Goal: Task Accomplishment & Management: Complete application form

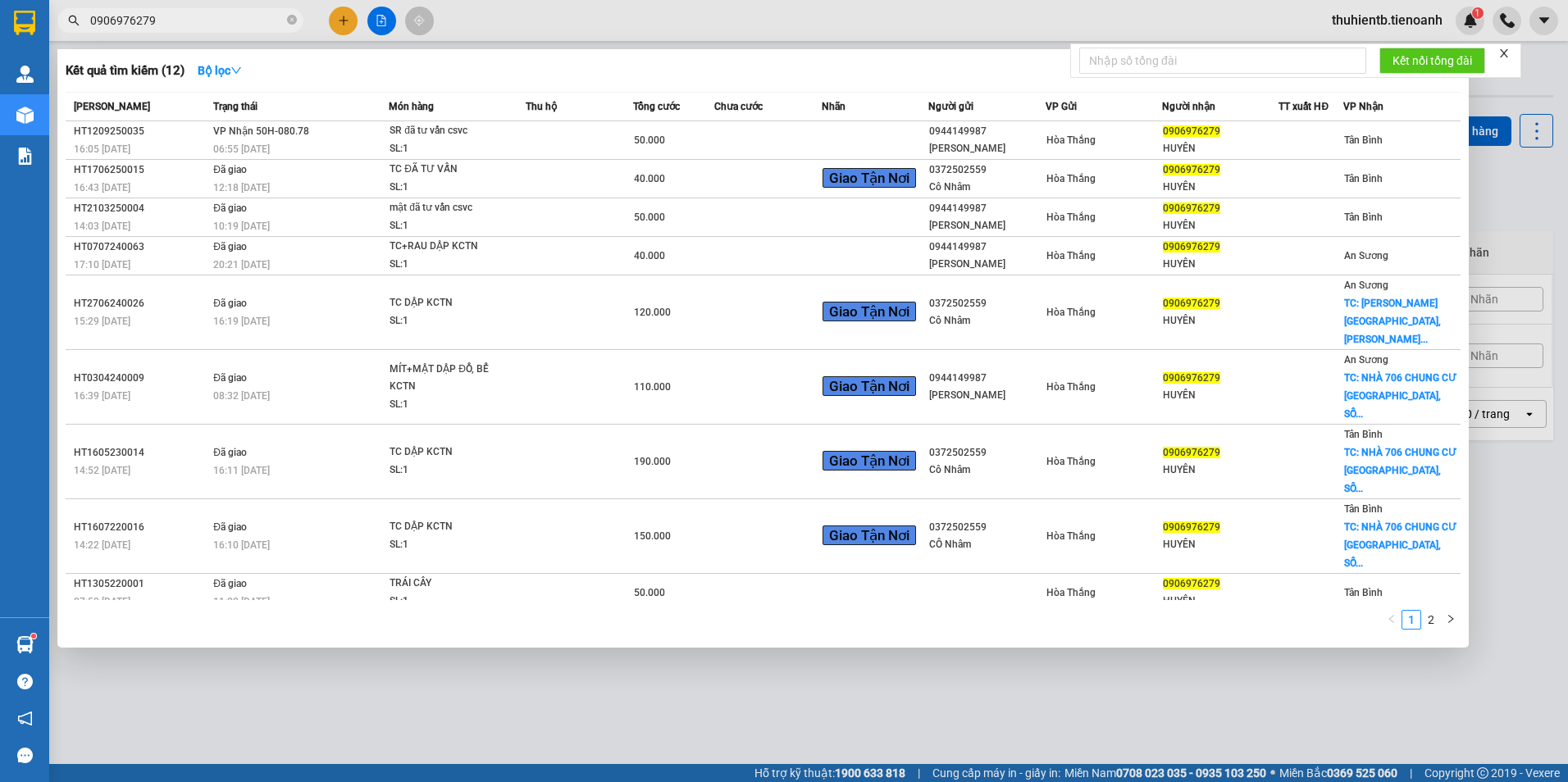
type input "0906976279"
click at [214, 26] on input "0906976279" at bounding box center [187, 21] width 193 height 18
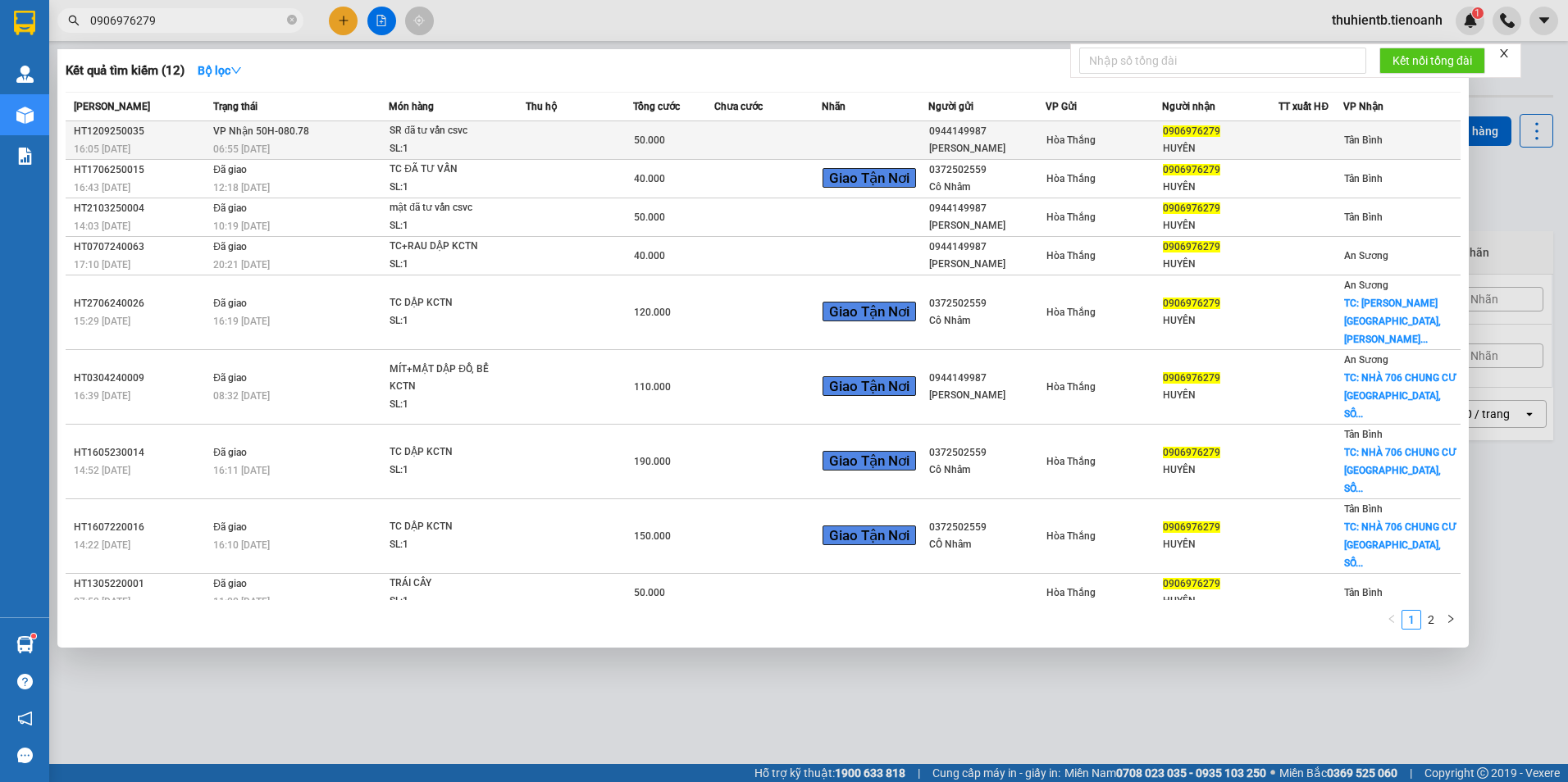
click at [265, 140] on div "06:55 [DATE]" at bounding box center [301, 149] width 175 height 18
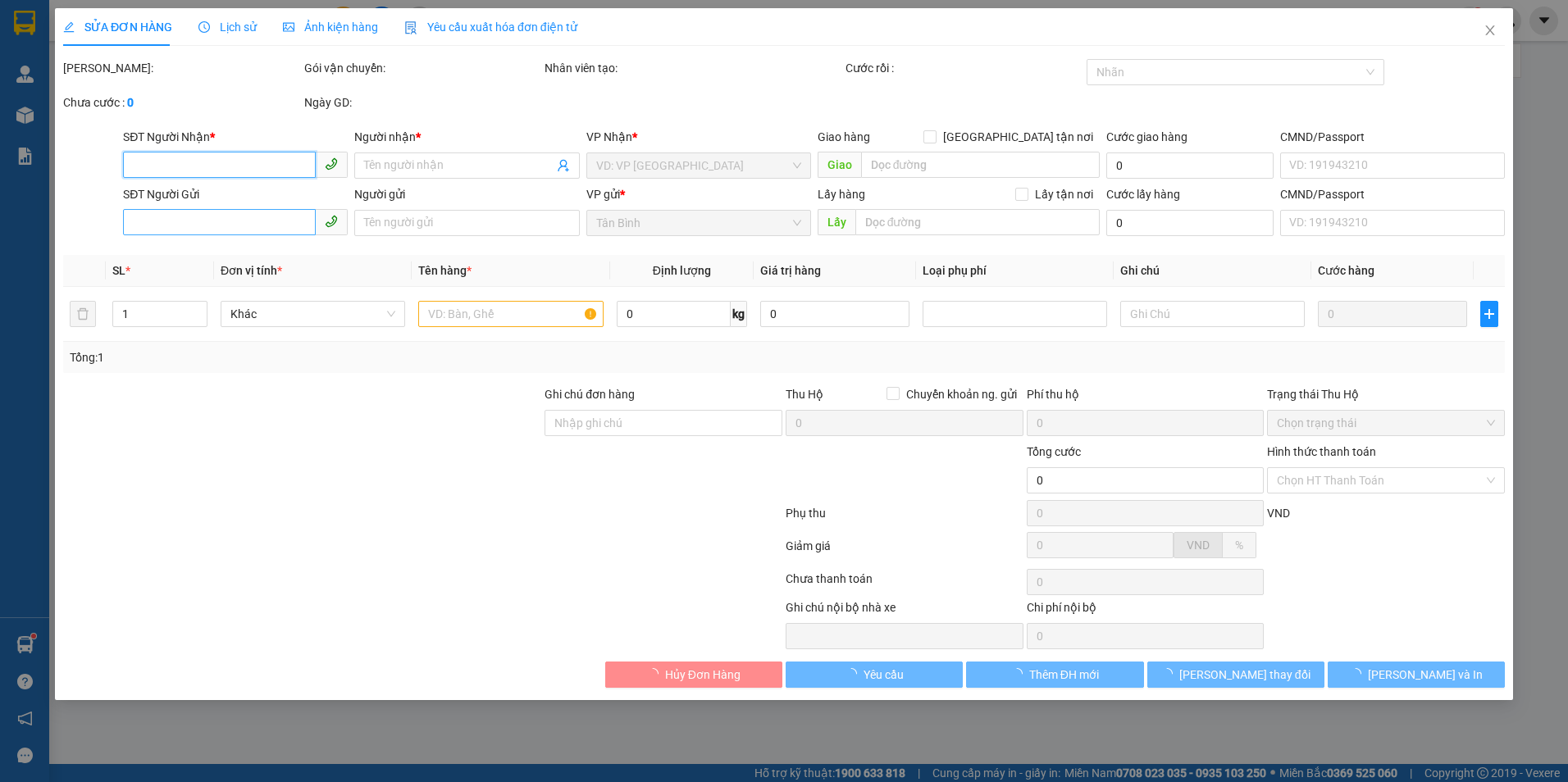
type input "0906976279"
type input "HUYÊN"
type input "0944149987"
type input "[PERSON_NAME]"
type input "042173009949"
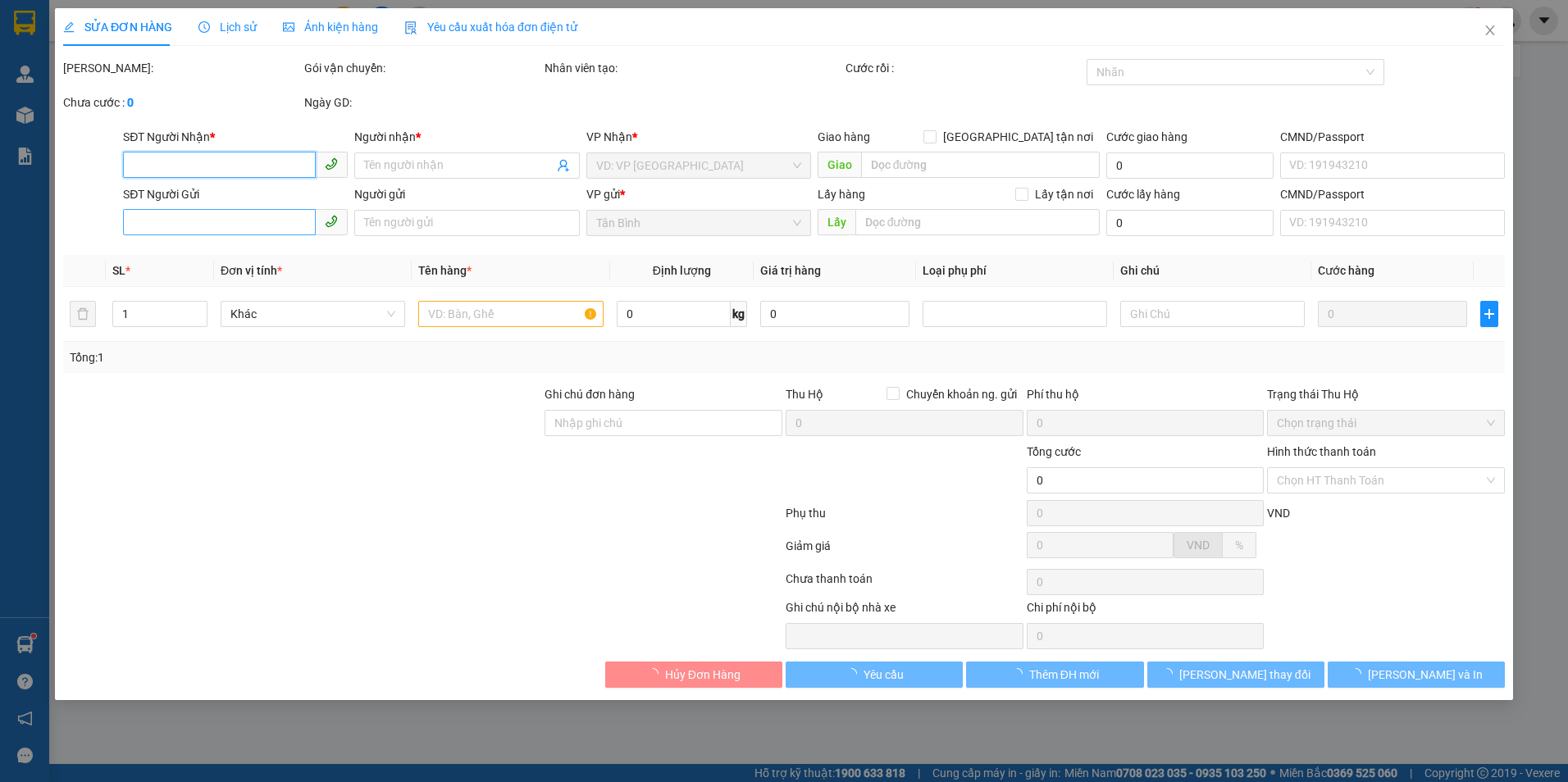
type input "50.000"
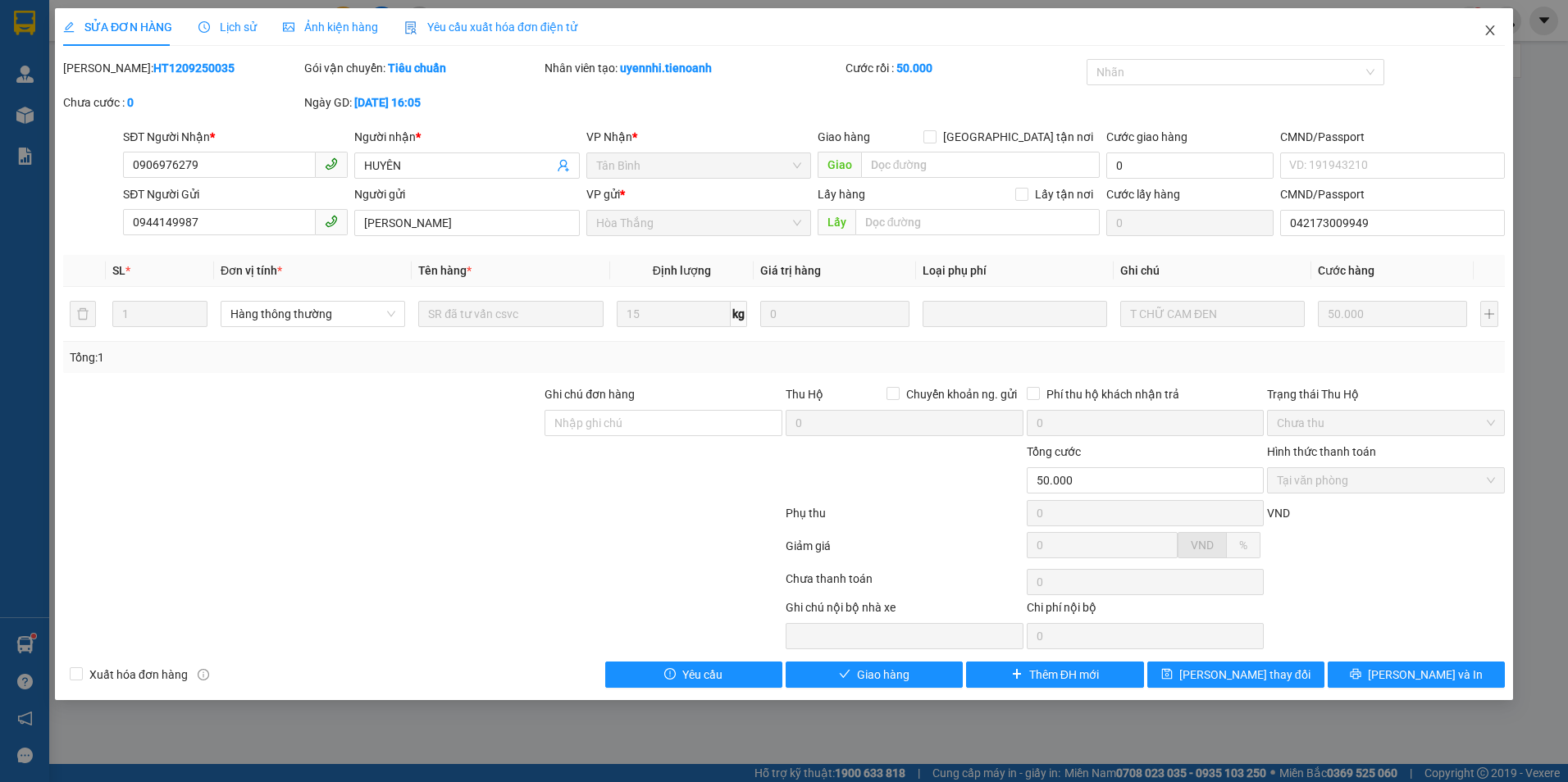
click at [1485, 28] on icon "close" at bounding box center [1490, 31] width 13 height 13
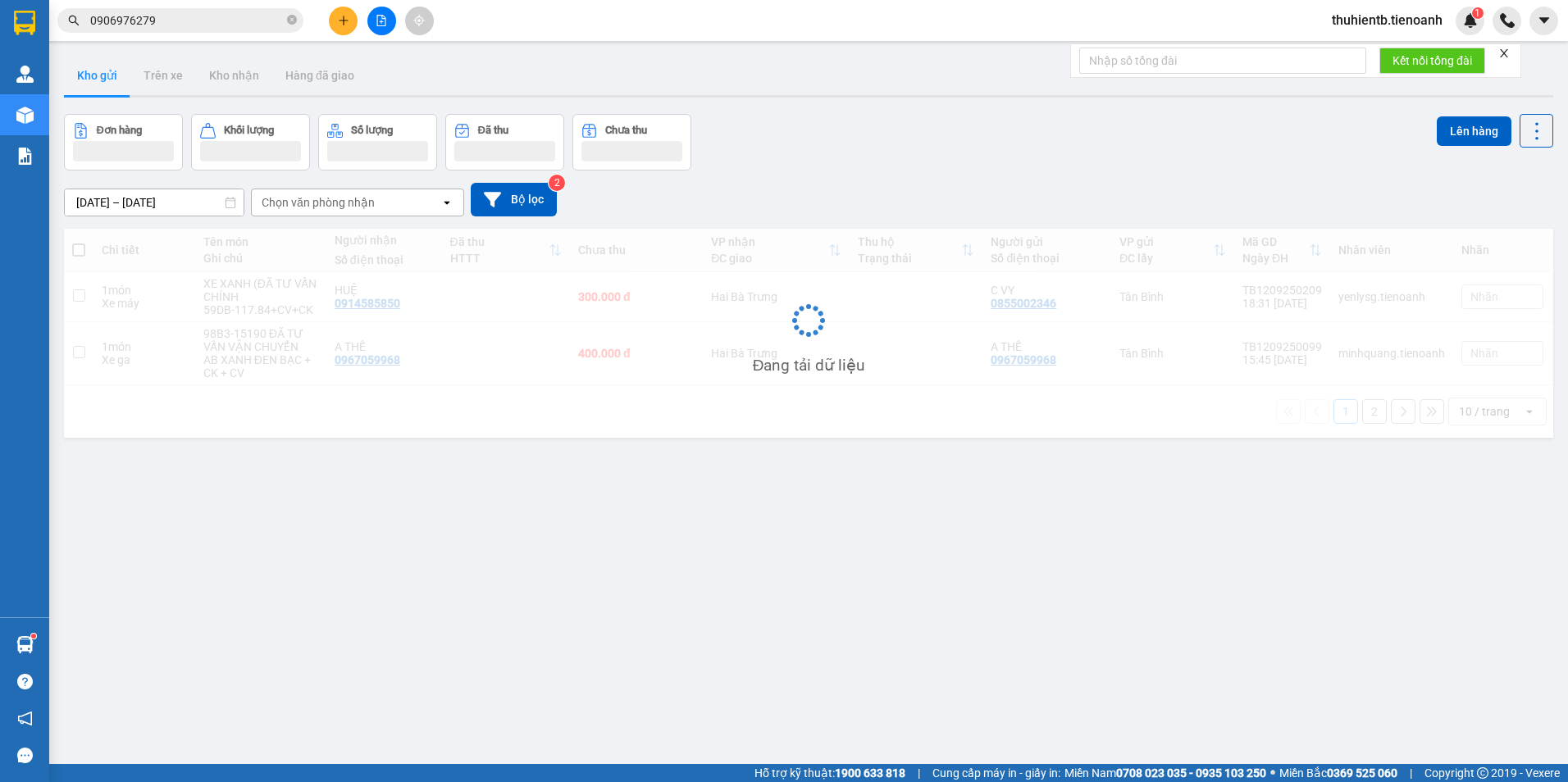
click at [171, 17] on input "0906976279" at bounding box center [187, 21] width 193 height 18
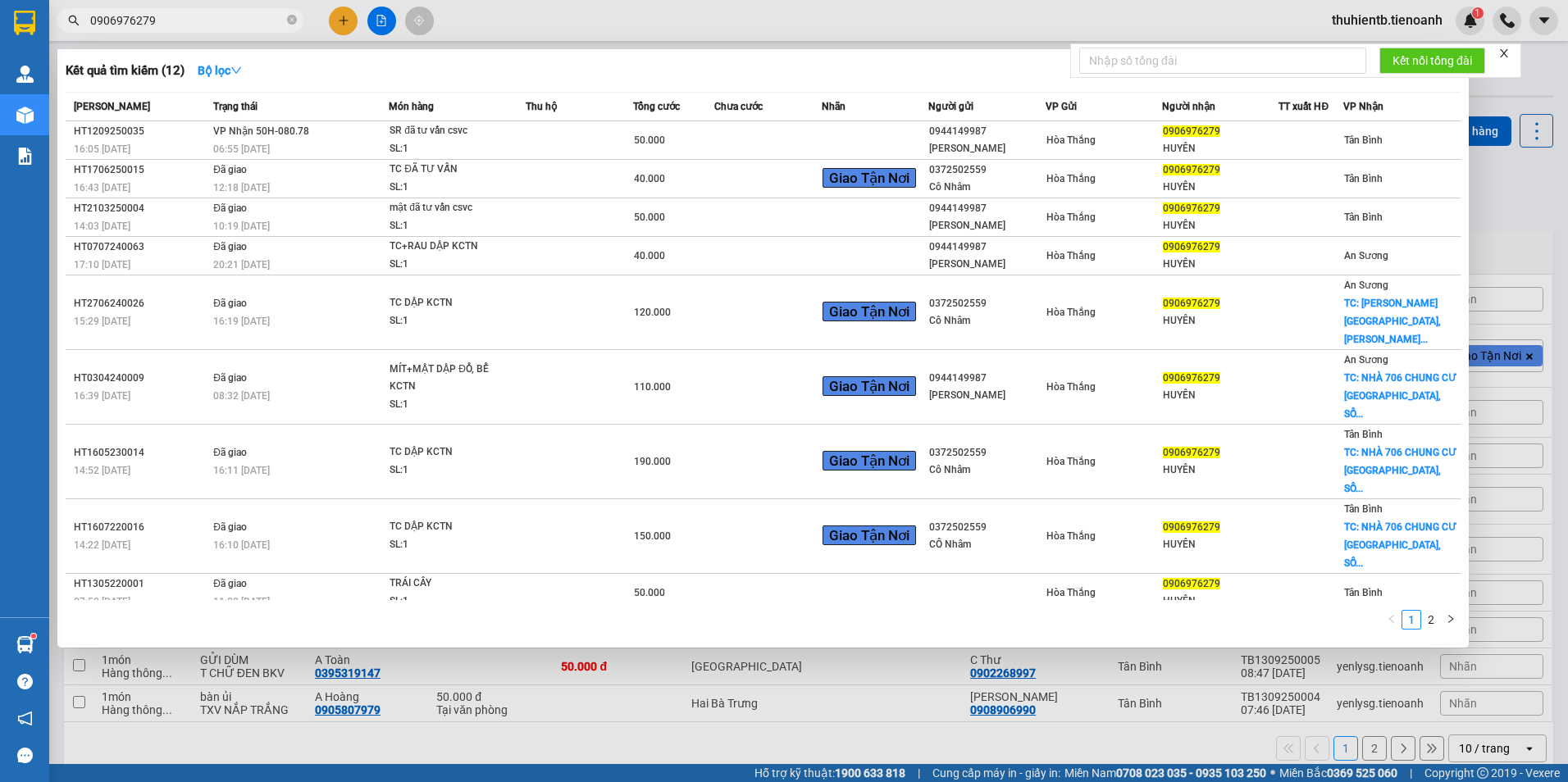
click at [232, 21] on input "0906976279" at bounding box center [187, 21] width 193 height 18
paste input "15186106"
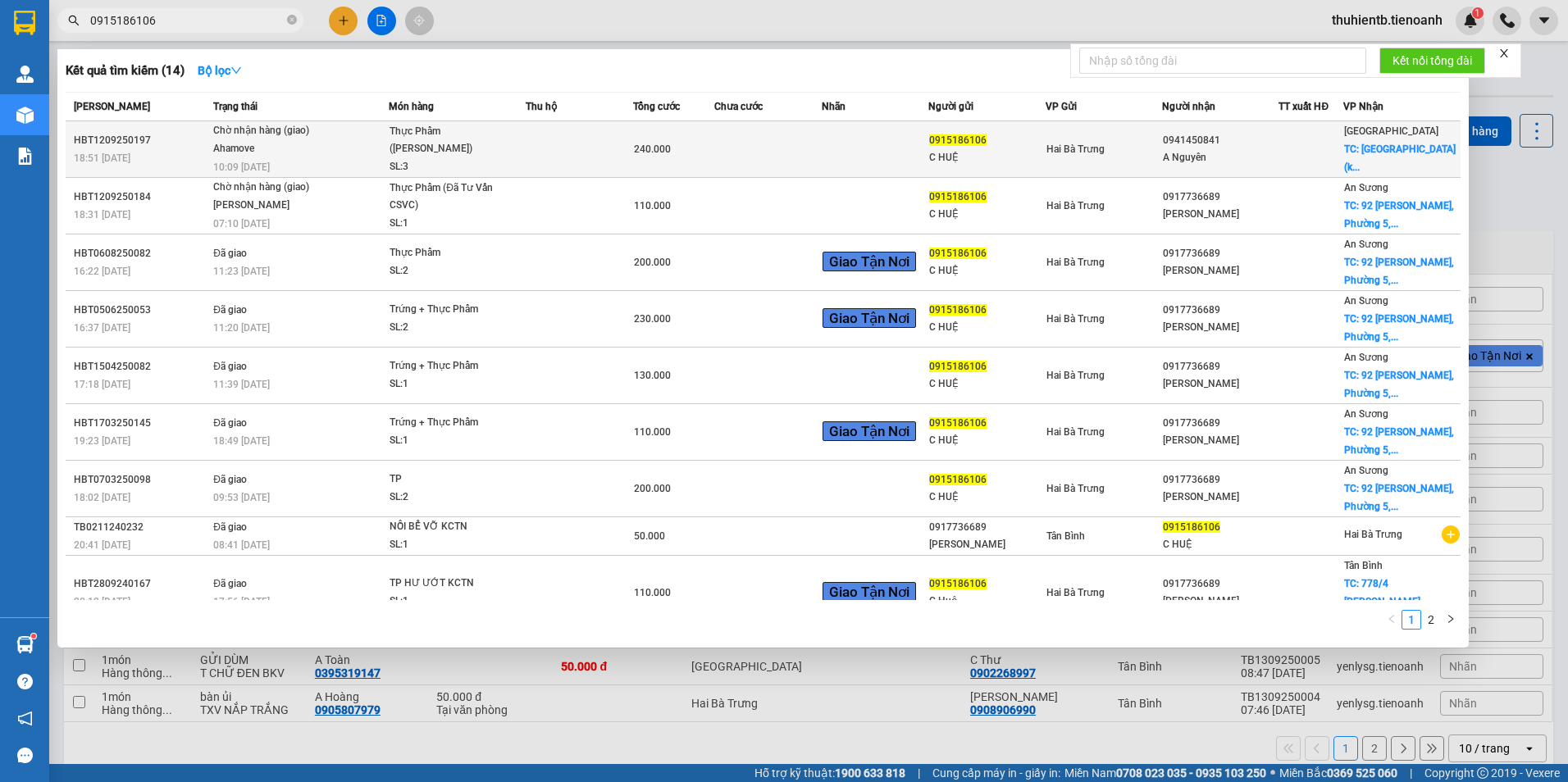
type input "0915186106"
click at [482, 143] on div "Thực Phẩm ([PERSON_NAME])" at bounding box center [451, 141] width 123 height 35
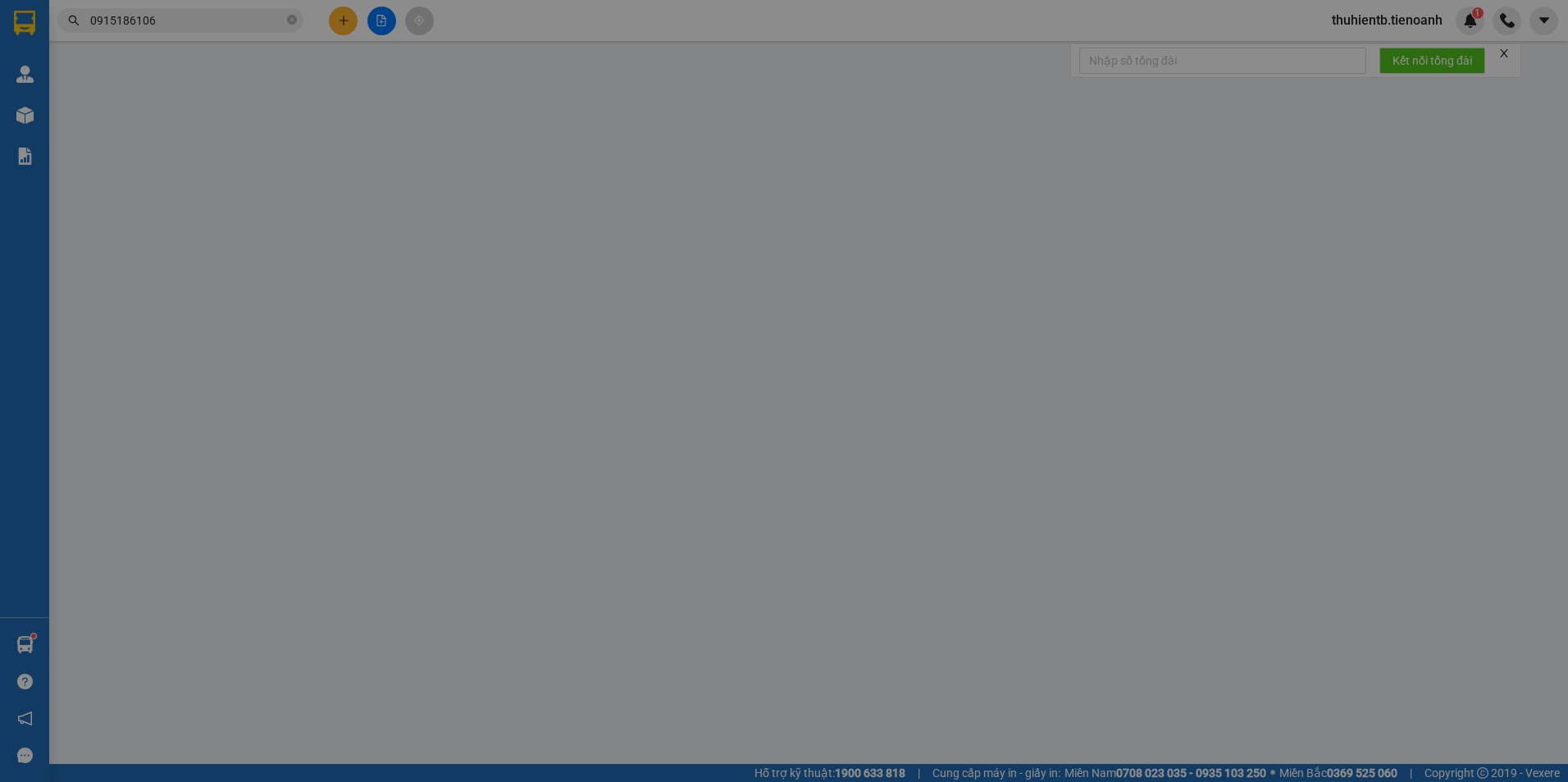
type input "0941450841"
type input "A Nguyên"
checkbox input "true"
type input "[GEOGRAPHIC_DATA] (khu A), [GEOGRAPHIC_DATA], [GEOGRAPHIC_DATA], [GEOGRAPHIC_DA…"
type input "0915186106"
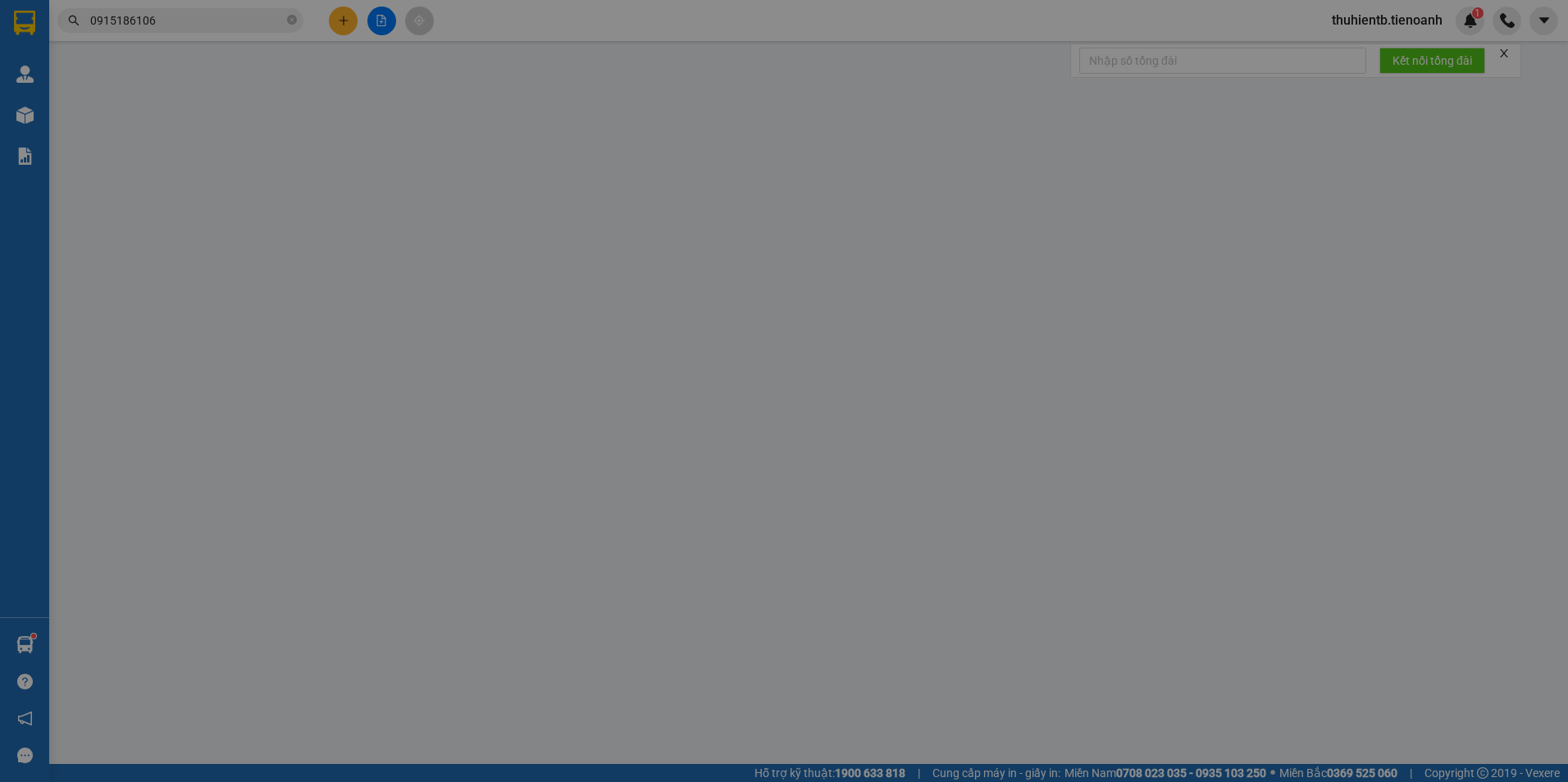
type input "C HUỆ"
type input "240.000"
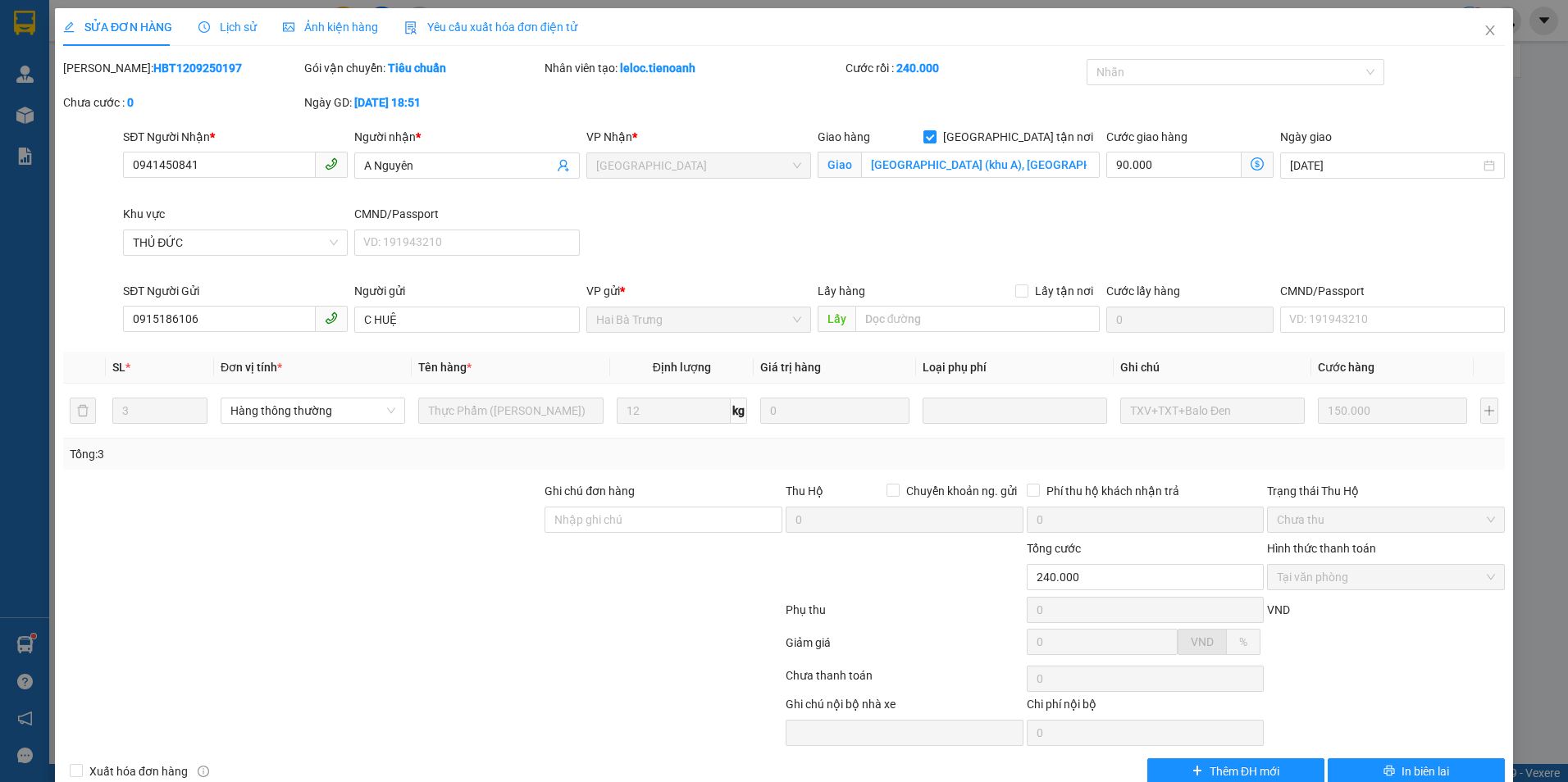
click at [1484, 32] on icon "close" at bounding box center [1490, 31] width 13 height 13
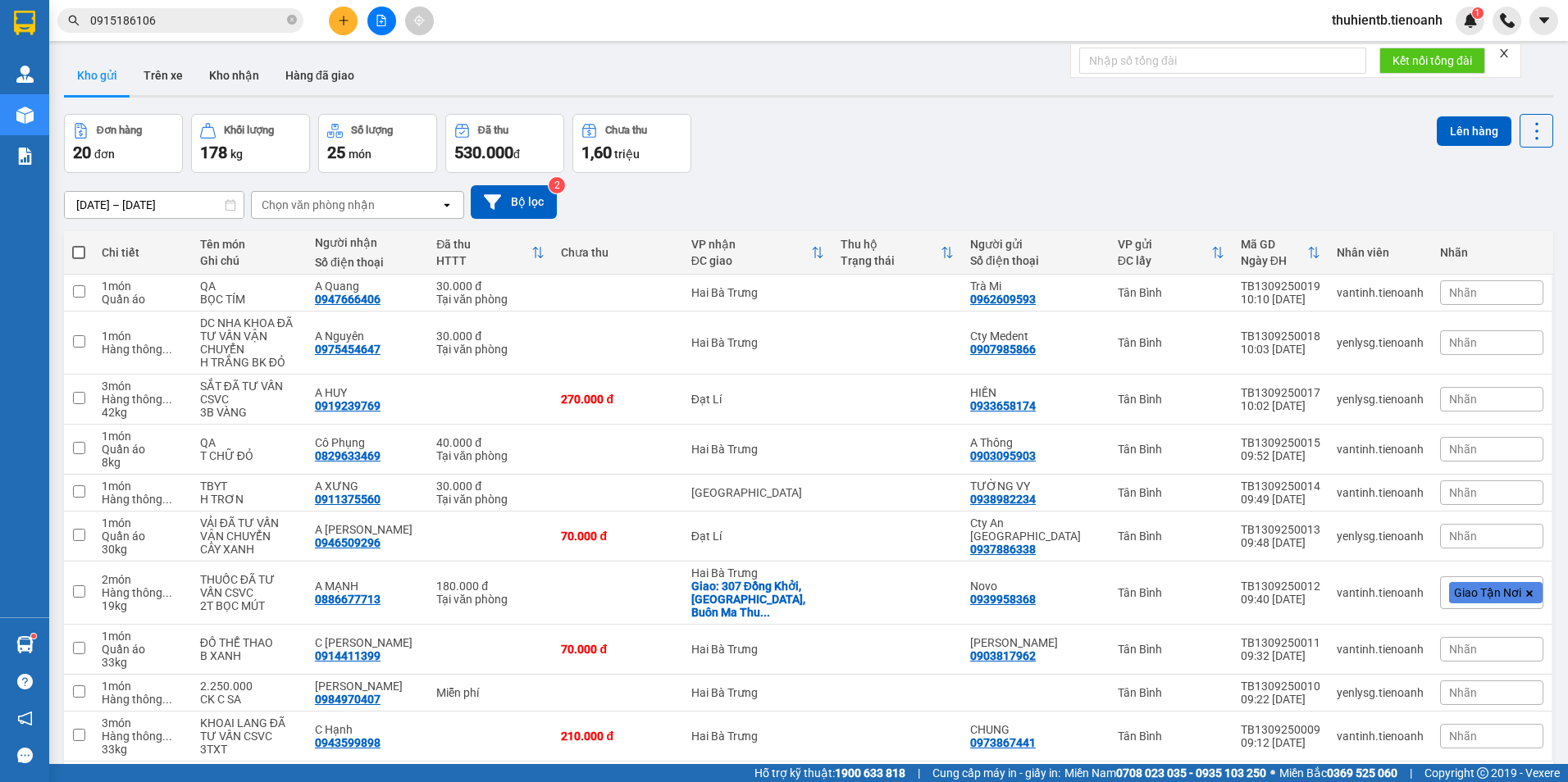
click at [178, 21] on input "0915186106" at bounding box center [187, 21] width 193 height 18
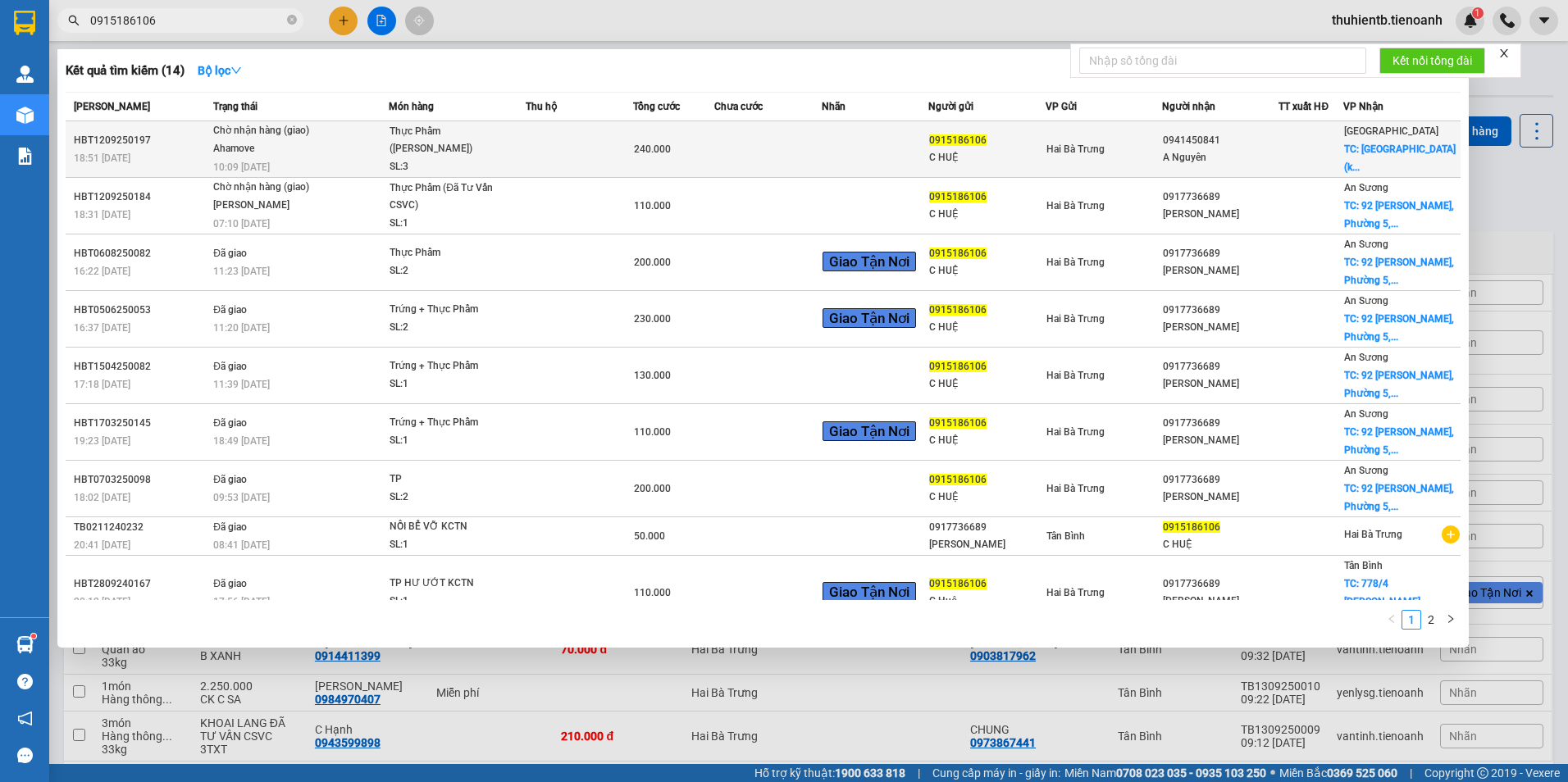
click at [314, 162] on td "Chờ nhận hàng (giao) Ahamove 10:09 [DATE]" at bounding box center [298, 150] width 179 height 57
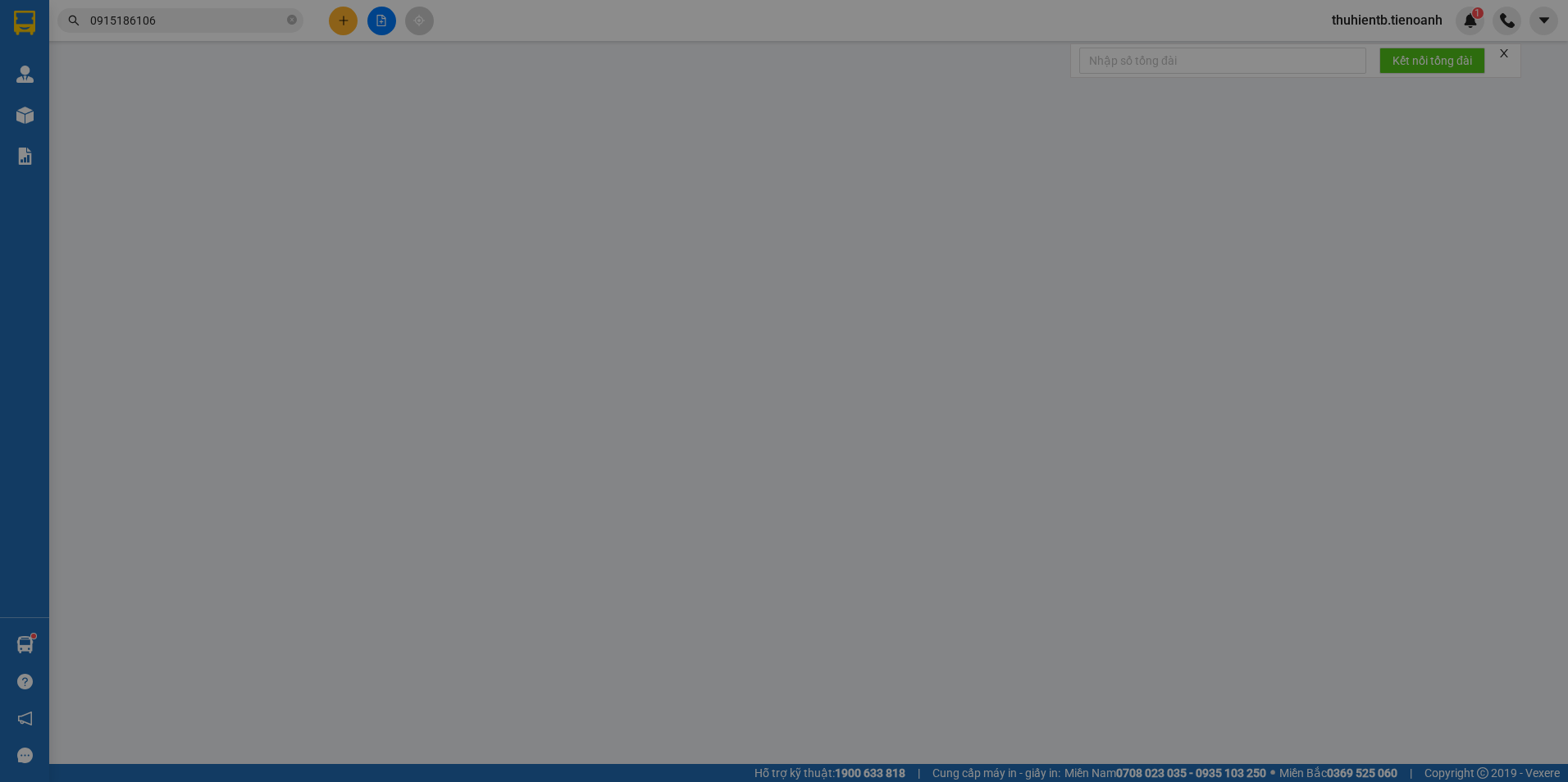
type input "0941450841"
type input "A Nguyên"
checkbox input "true"
type input "[GEOGRAPHIC_DATA] (khu A), [GEOGRAPHIC_DATA], [GEOGRAPHIC_DATA], [GEOGRAPHIC_DA…"
type input "0915186106"
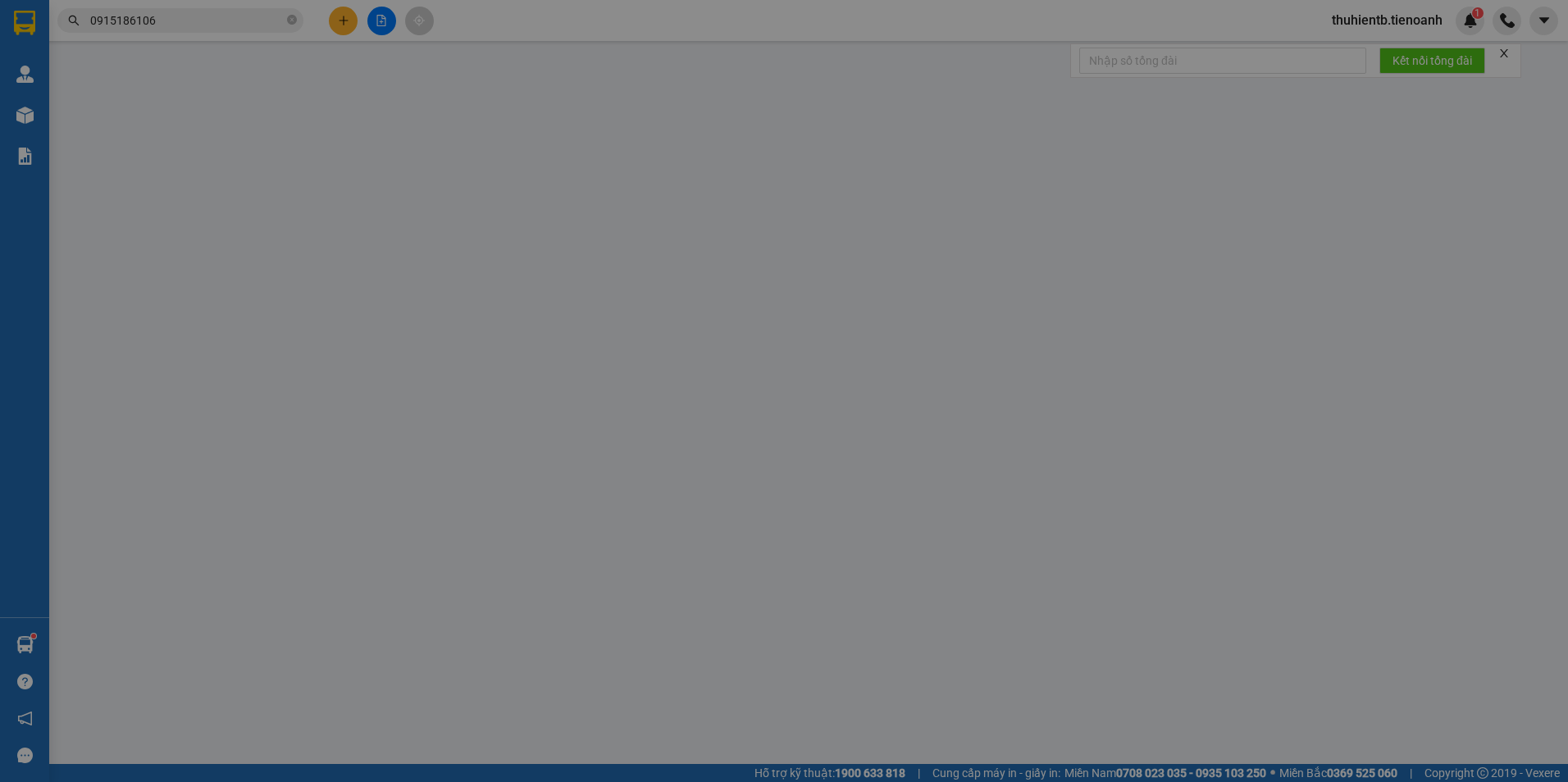
type input "C HUỆ"
type input "240.000"
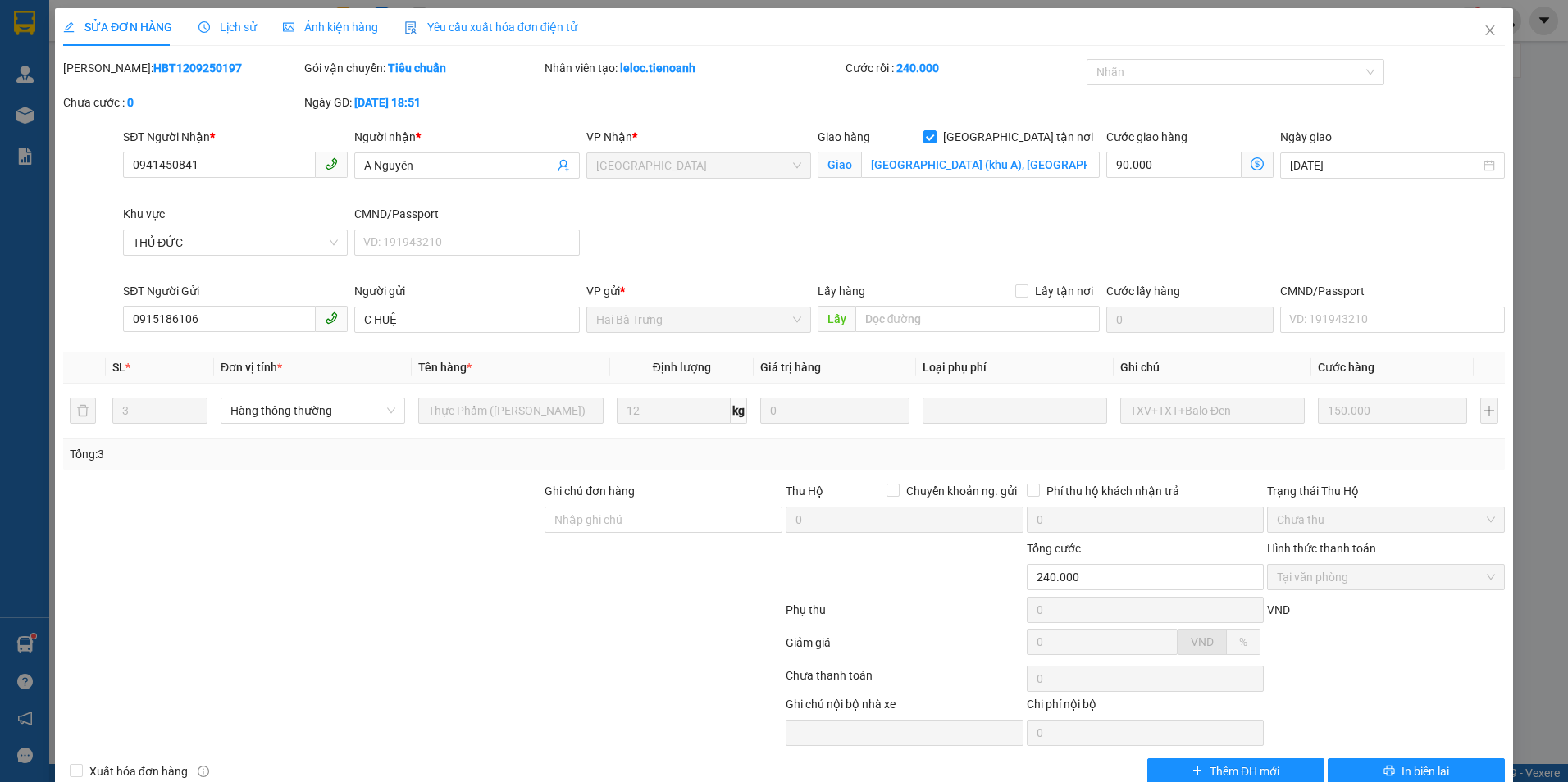
click at [236, 25] on span "Lịch sử" at bounding box center [228, 28] width 58 height 13
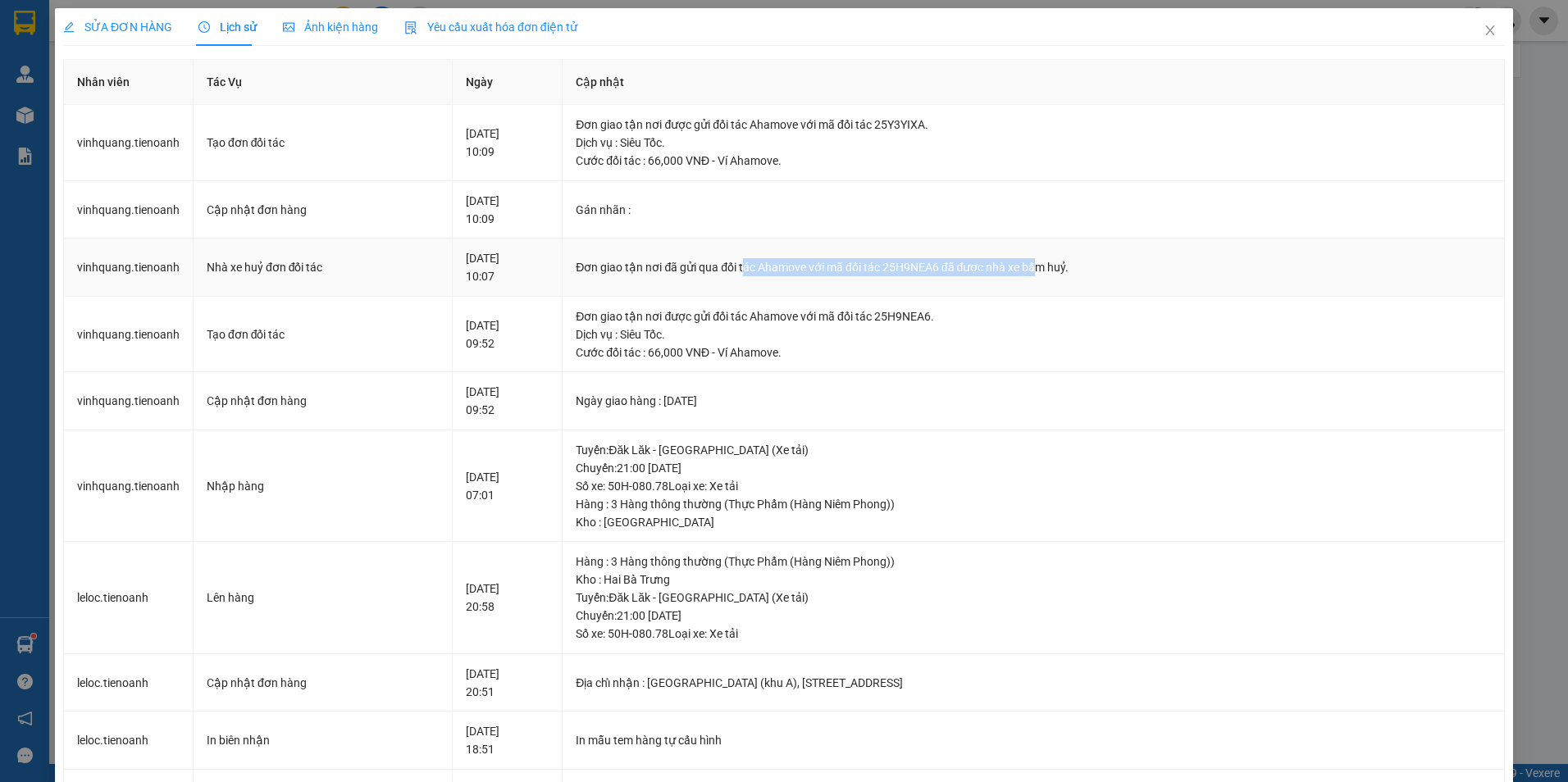
drag, startPoint x: 721, startPoint y: 269, endPoint x: 1012, endPoint y: 263, distance: 291.1
click at [1012, 263] on div "Đơn giao tận nơi đã gửi qua đối tác Ahamove với mã đối tác 25H9NEA6 đã được nhà…" at bounding box center [1034, 268] width 915 height 18
drag, startPoint x: 1012, startPoint y: 263, endPoint x: 1130, endPoint y: 273, distance: 118.4
click at [1134, 260] on div "Đơn giao tận nơi đã gửi qua đối tác Ahamove với mã đối tác 25H9NEA6 đã được nhà…" at bounding box center [1034, 268] width 915 height 18
click at [921, 316] on div "Đơn giao tận nơi được gửi đối tác Ahamove với mã đối tác 25H9NEA6." at bounding box center [1034, 317] width 915 height 18
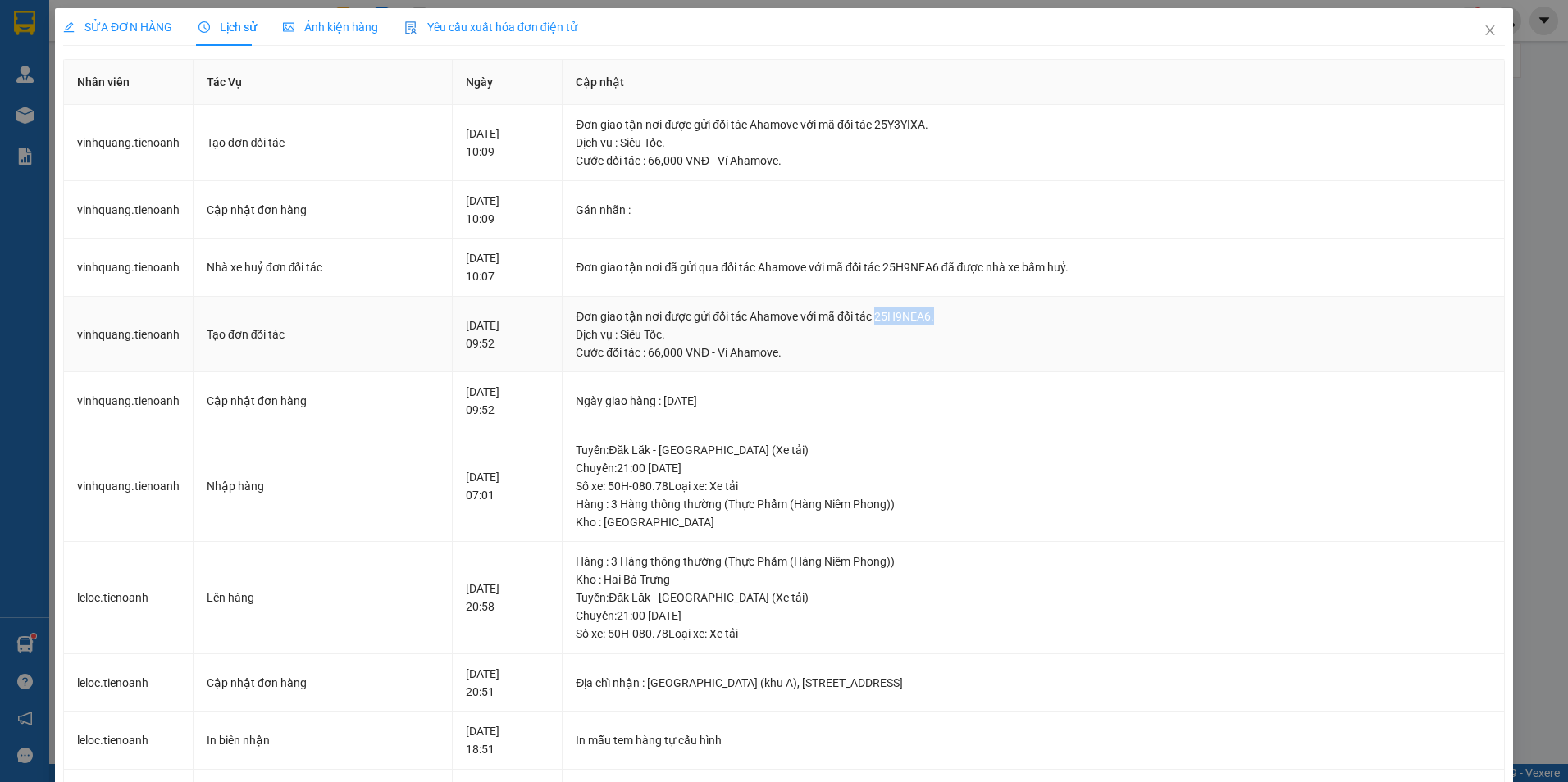
drag, startPoint x: 923, startPoint y: 316, endPoint x: 856, endPoint y: 318, distance: 67.0
click at [856, 318] on div "Đơn giao tận nơi được gửi đối tác Ahamove với mã đối tác 25H9NEA6." at bounding box center [1034, 317] width 915 height 18
drag, startPoint x: 856, startPoint y: 318, endPoint x: 899, endPoint y: 338, distance: 47.4
click at [899, 338] on div "Dịch vụ : Siêu Tốc." at bounding box center [1034, 335] width 915 height 18
